Goal: Information Seeking & Learning: Learn about a topic

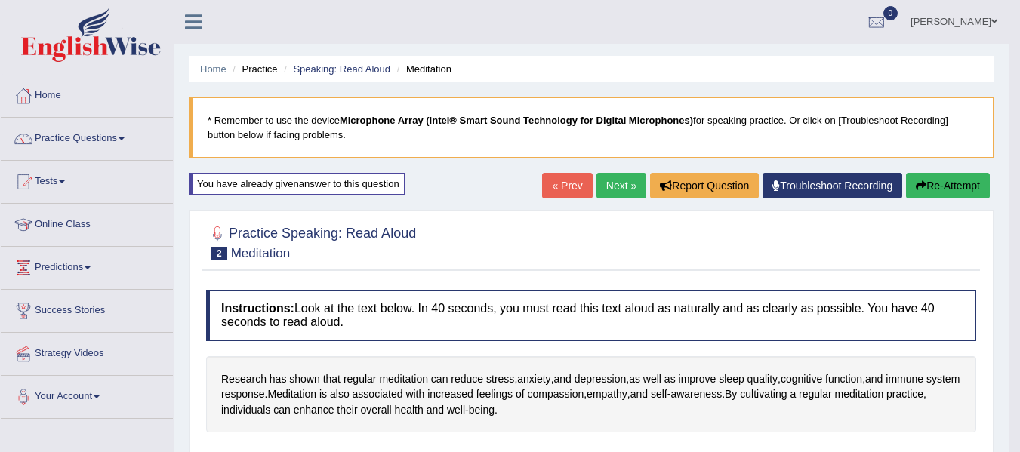
click at [624, 174] on link "Next »" at bounding box center [621, 186] width 50 height 26
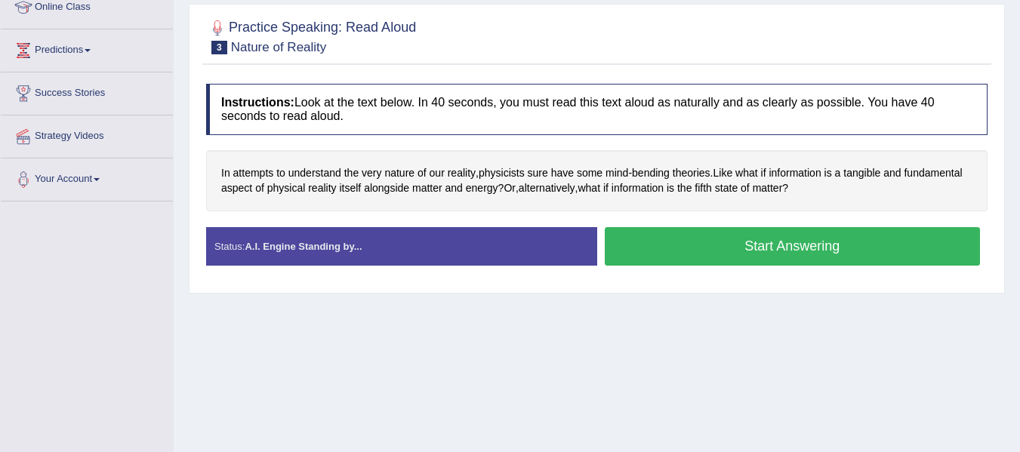
scroll to position [227, 0]
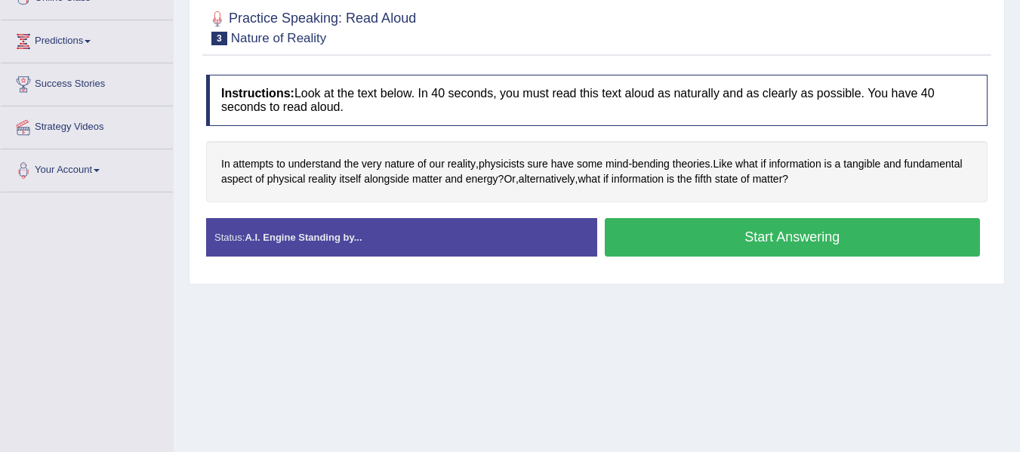
click at [717, 247] on button "Start Answering" at bounding box center [793, 237] width 376 height 39
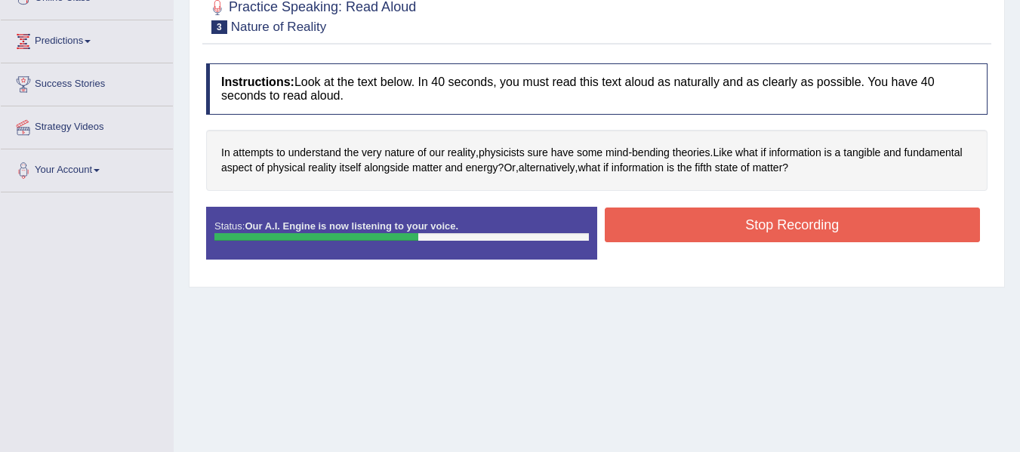
click at [776, 230] on button "Stop Recording" at bounding box center [793, 225] width 376 height 35
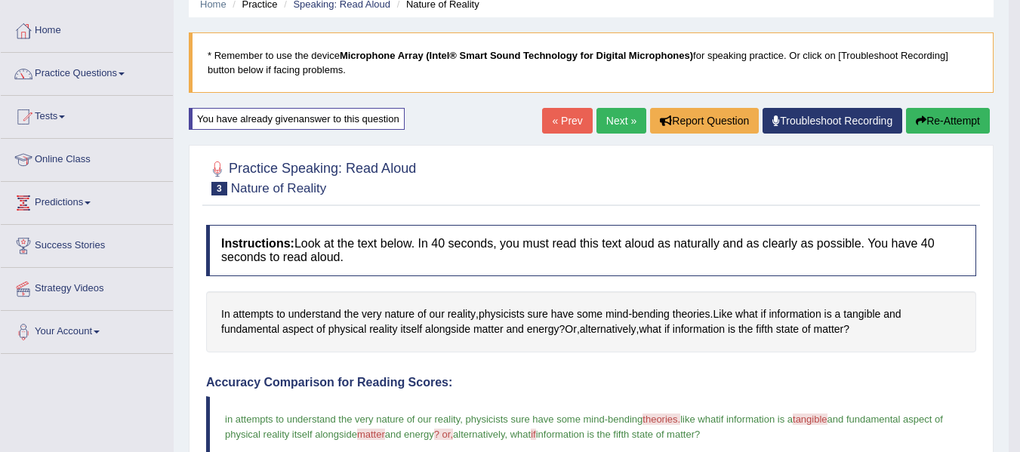
scroll to position [0, 0]
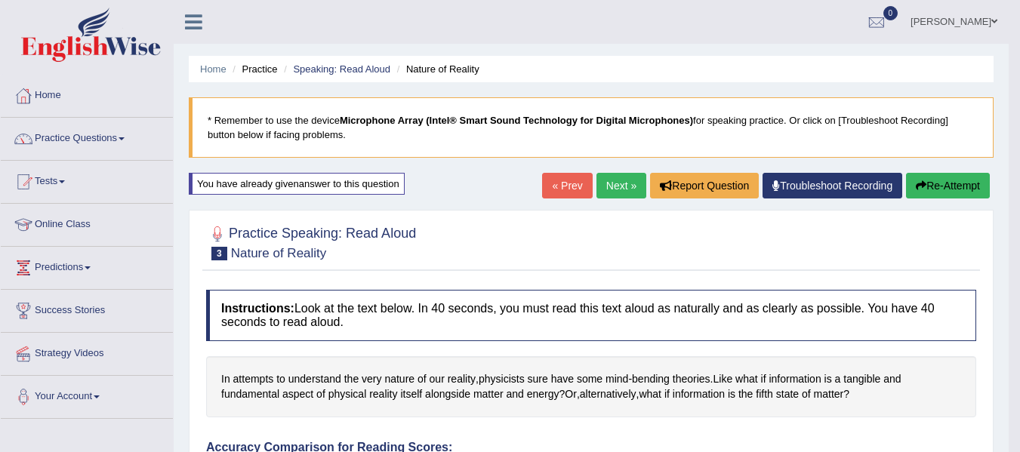
click at [621, 190] on link "Next »" at bounding box center [621, 186] width 50 height 26
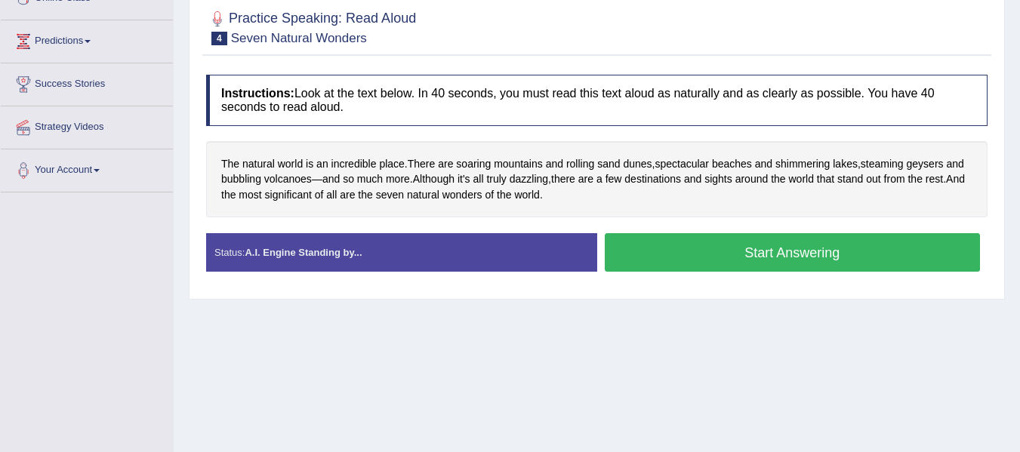
click at [650, 248] on button "Start Answering" at bounding box center [793, 252] width 376 height 39
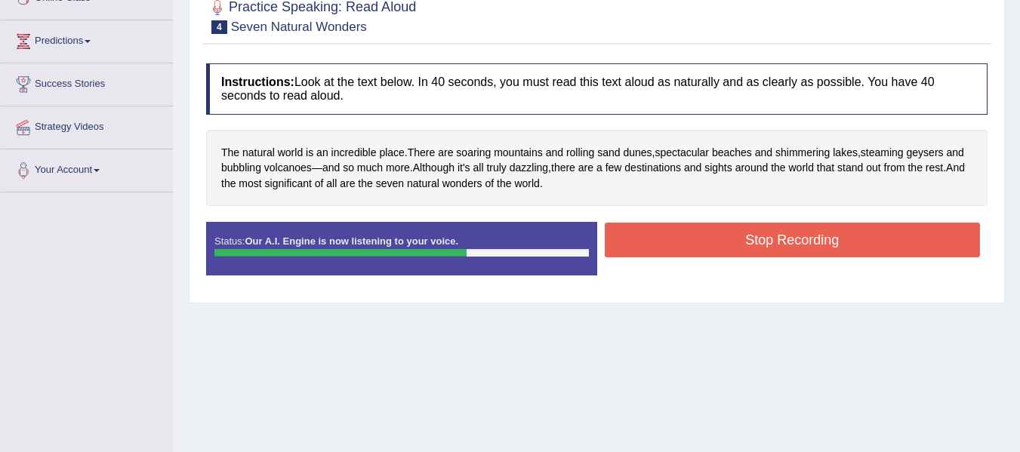
click at [690, 256] on button "Stop Recording" at bounding box center [793, 240] width 376 height 35
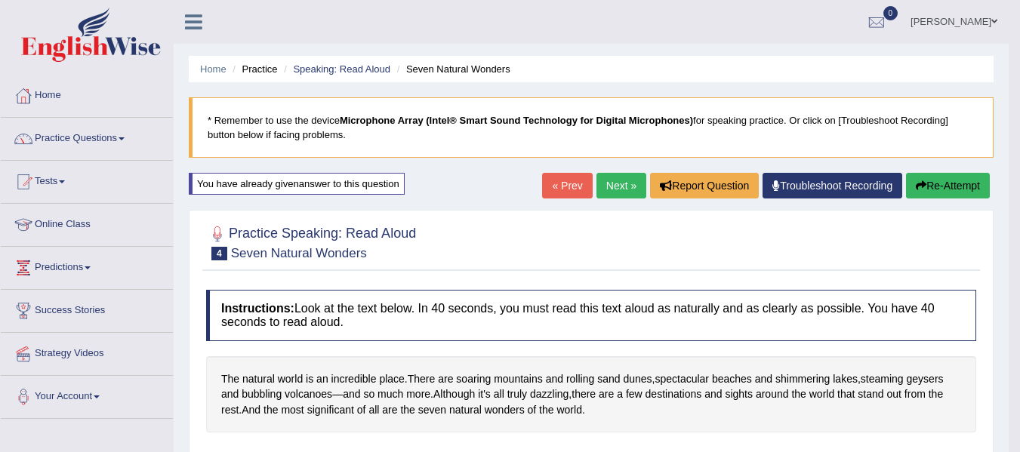
click at [599, 174] on link "Next »" at bounding box center [621, 186] width 50 height 26
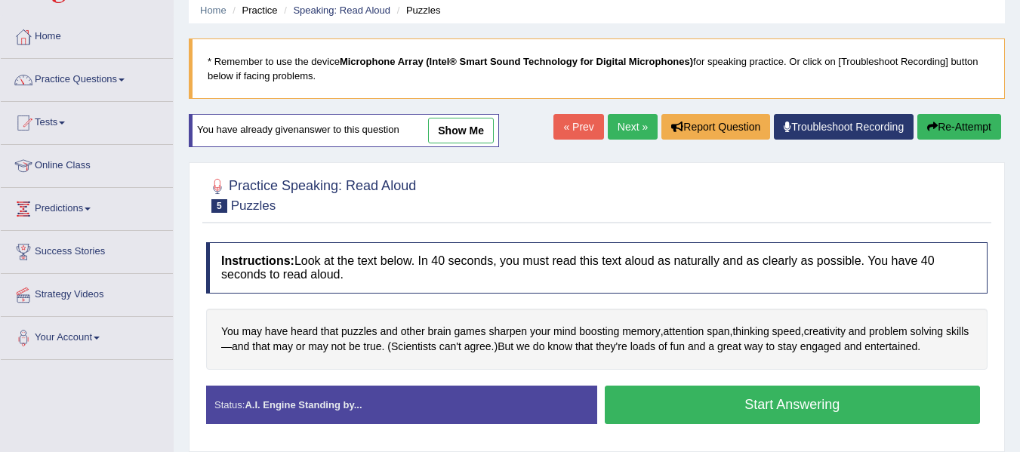
scroll to position [151, 0]
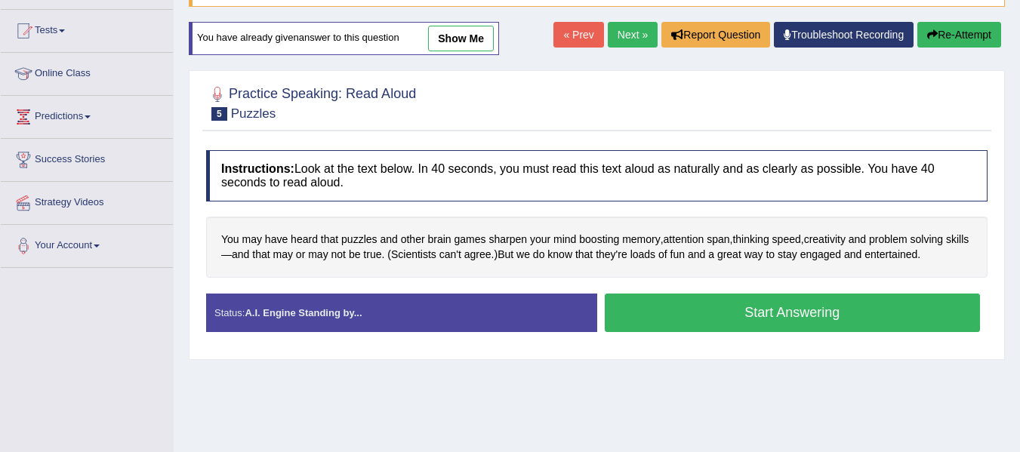
click at [683, 310] on button "Start Answering" at bounding box center [793, 313] width 376 height 39
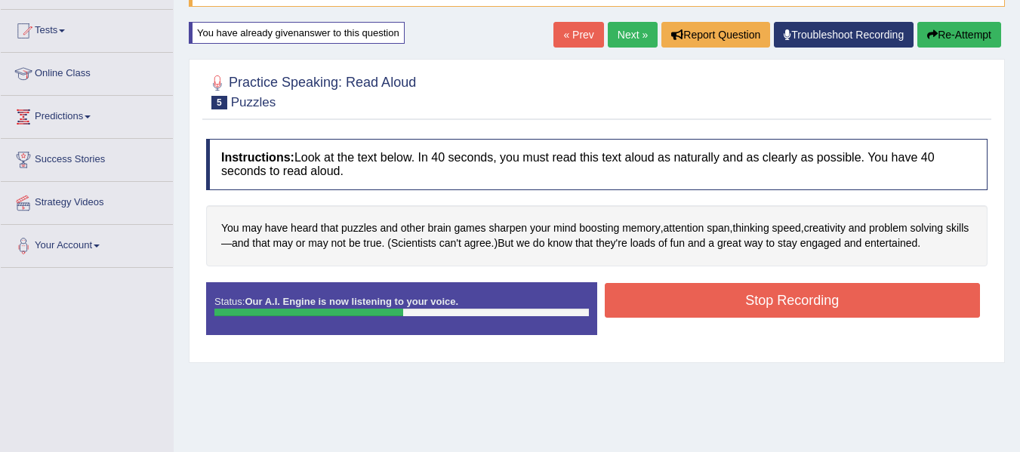
click at [810, 290] on button "Stop Recording" at bounding box center [793, 300] width 376 height 35
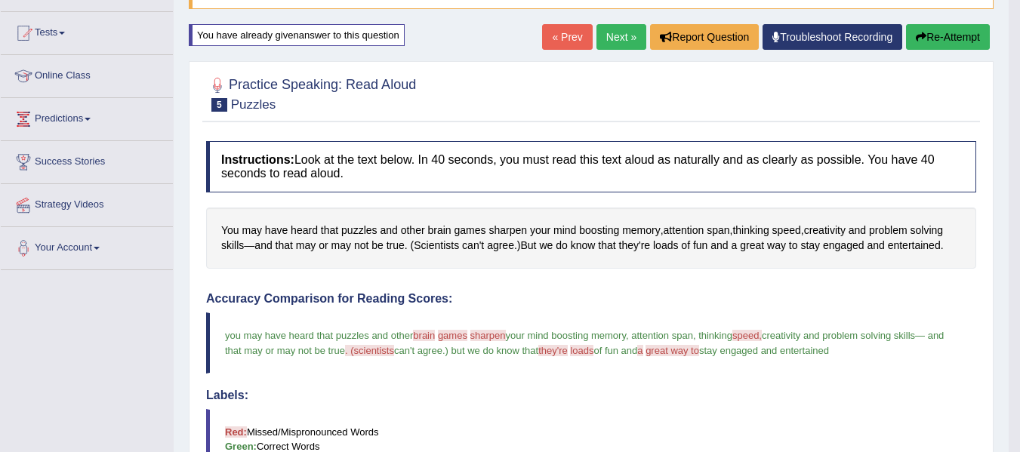
scroll to position [118, 0]
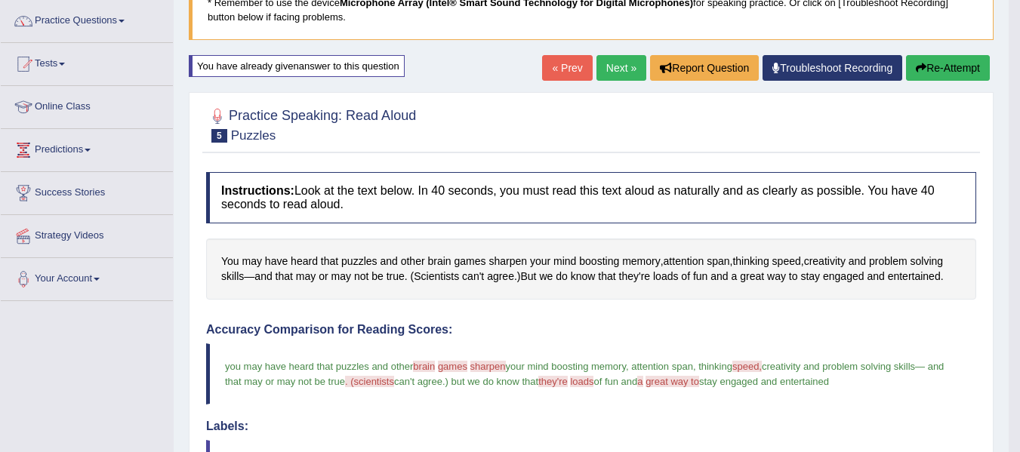
click at [624, 76] on link "Next »" at bounding box center [621, 68] width 50 height 26
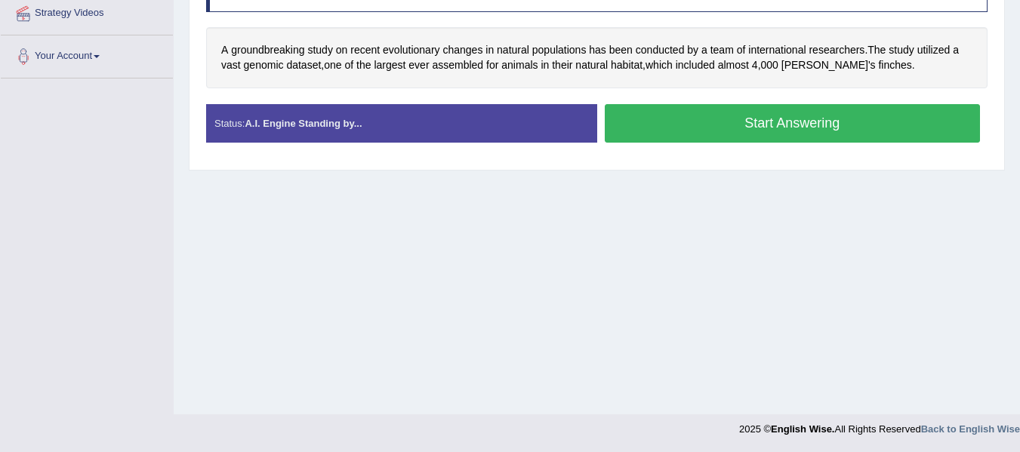
click at [644, 142] on button "Start Answering" at bounding box center [793, 123] width 376 height 39
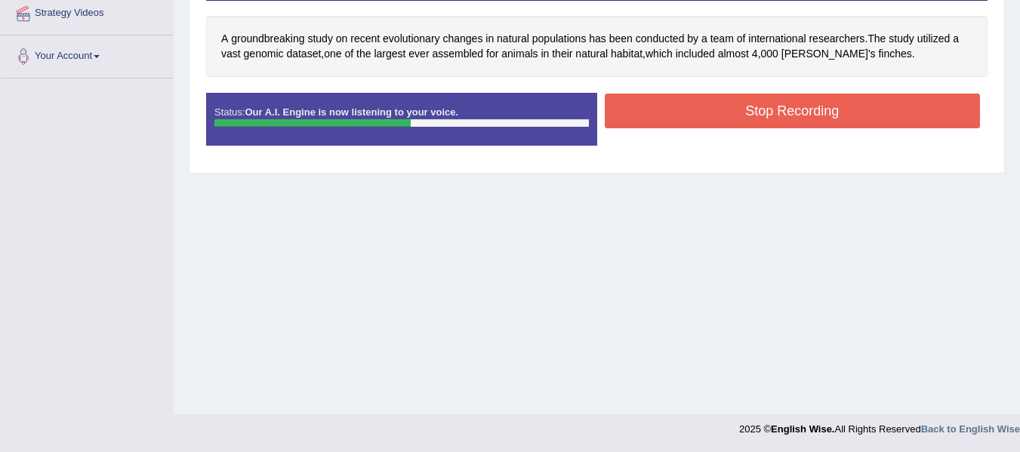
click at [801, 106] on button "Stop Recording" at bounding box center [793, 111] width 376 height 35
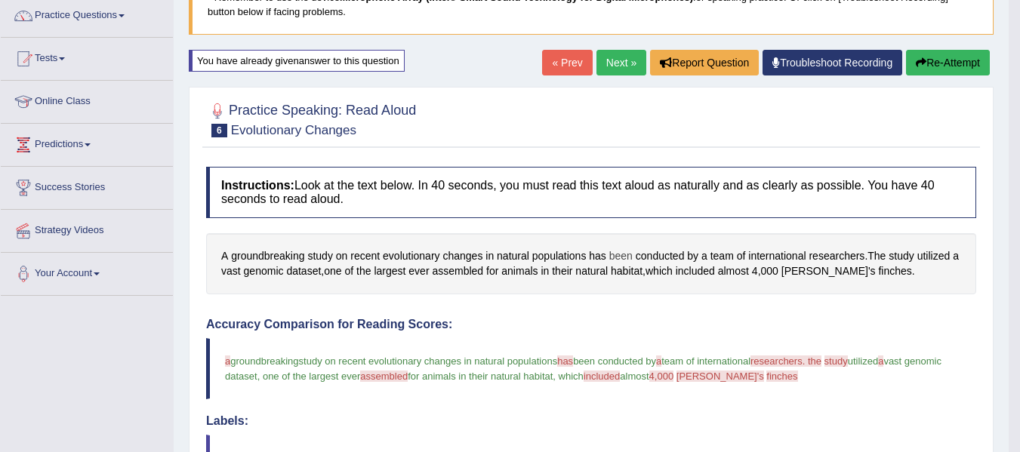
scroll to position [114, 0]
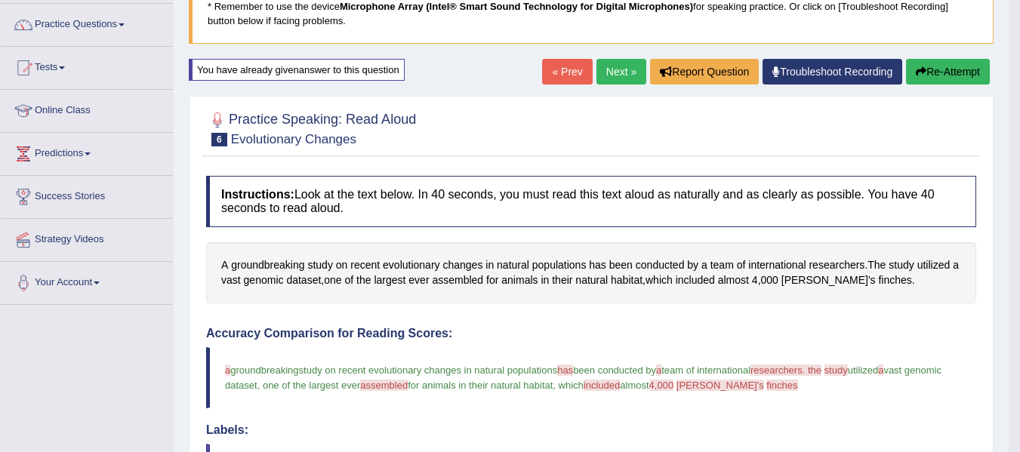
click at [612, 70] on link "Next »" at bounding box center [621, 72] width 50 height 26
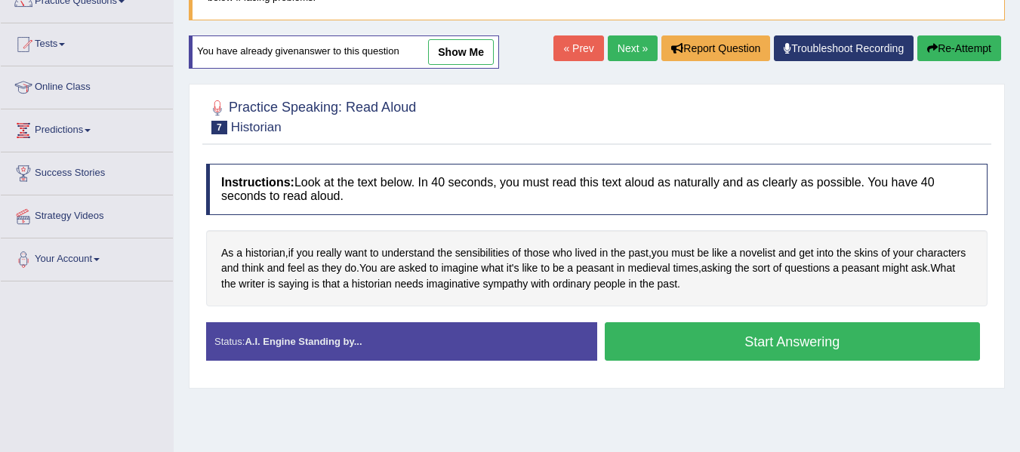
scroll to position [151, 0]
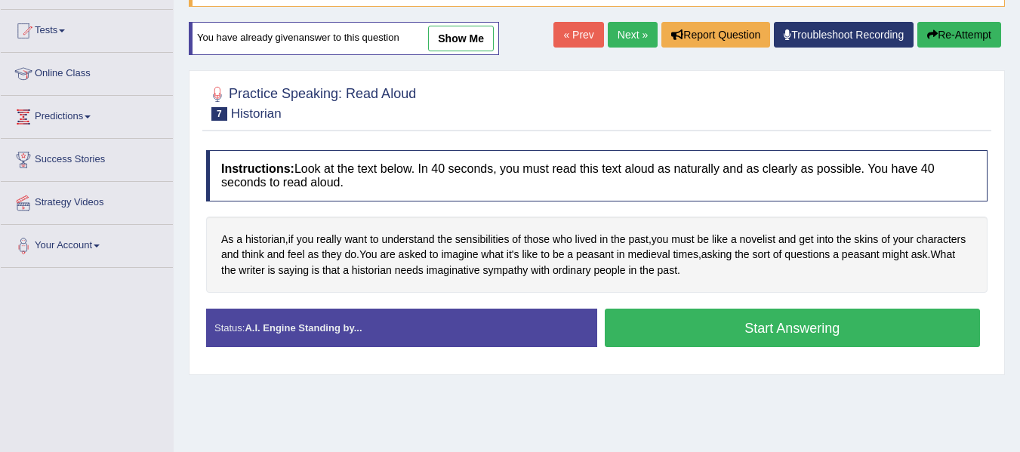
click at [695, 311] on button "Start Answering" at bounding box center [793, 328] width 376 height 39
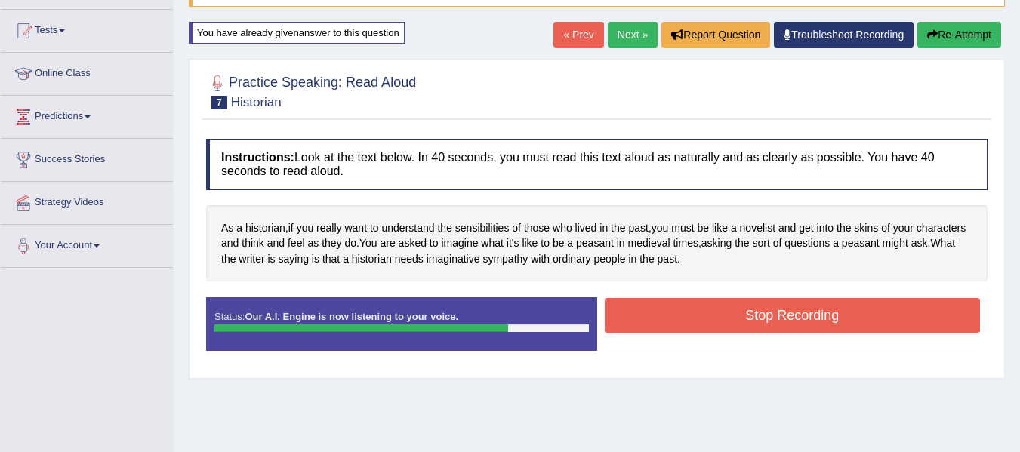
click at [819, 310] on button "Stop Recording" at bounding box center [793, 315] width 376 height 35
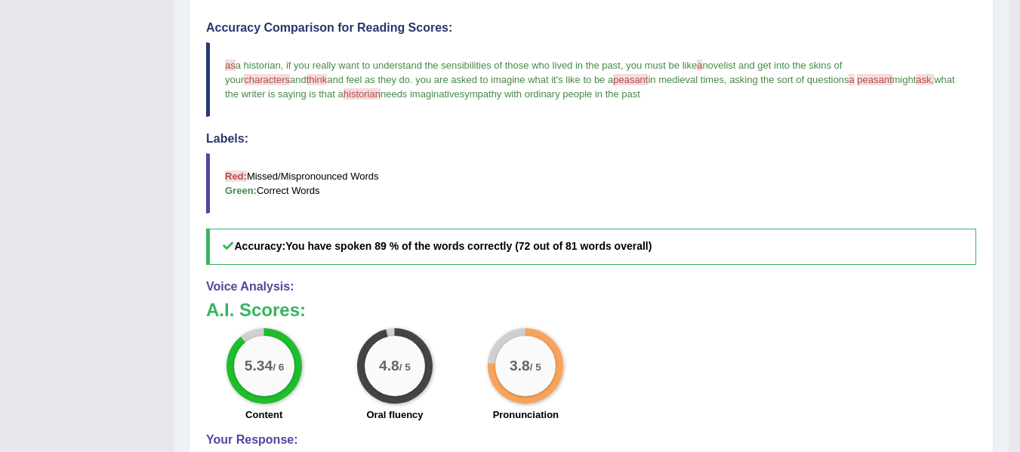
scroll to position [443, 0]
